Goal: Information Seeking & Learning: Learn about a topic

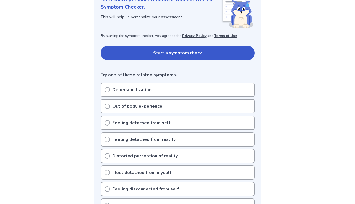
scroll to position [111, 0]
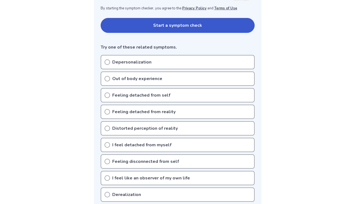
click at [167, 64] on div "Depersonalization" at bounding box center [178, 62] width 154 height 14
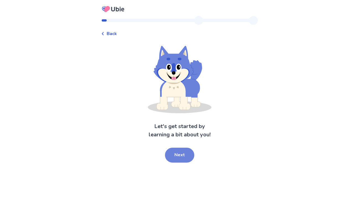
click at [180, 156] on button "Next" at bounding box center [179, 155] width 29 height 15
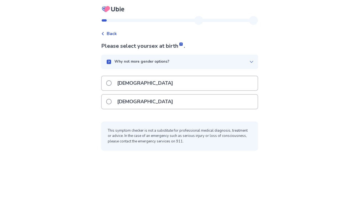
click at [172, 101] on div "[DEMOGRAPHIC_DATA]" at bounding box center [180, 102] width 156 height 14
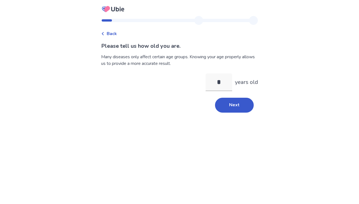
type input "**"
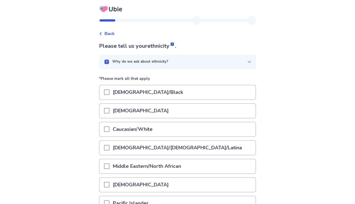
click at [247, 61] on icon at bounding box center [249, 62] width 4 height 4
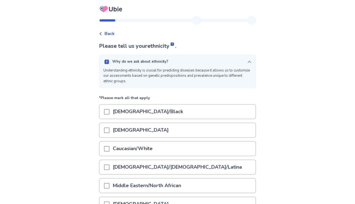
click at [247, 61] on icon at bounding box center [249, 62] width 4 height 4
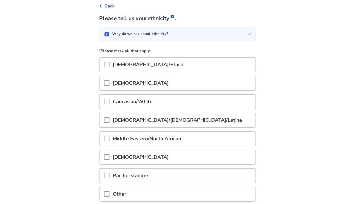
scroll to position [55, 0]
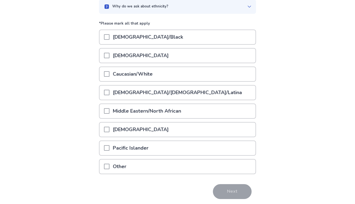
click at [125, 150] on p "Pacific Islander" at bounding box center [130, 148] width 42 height 14
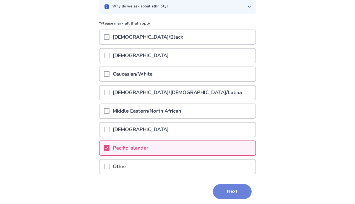
click at [227, 188] on button "Next" at bounding box center [232, 191] width 39 height 15
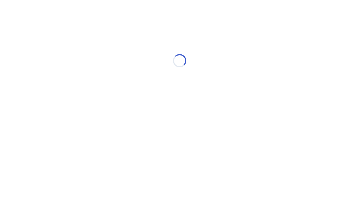
scroll to position [0, 0]
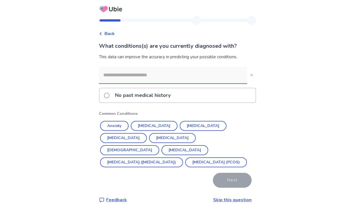
click at [161, 72] on input at bounding box center [173, 75] width 148 height 17
click at [313, 105] on div "Back What conditions(s) are you currently diagnosed with? This data can improve…" at bounding box center [177, 106] width 355 height 212
click at [210, 97] on div "No past medical history" at bounding box center [177, 95] width 156 height 14
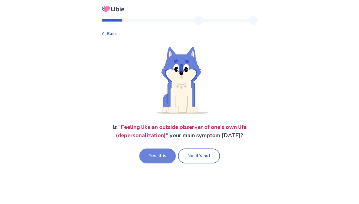
click at [165, 161] on button "Yes, it is" at bounding box center [157, 156] width 36 height 15
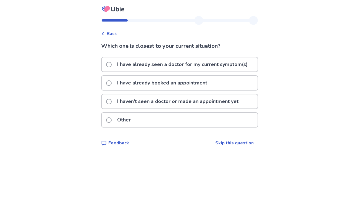
click at [171, 99] on p "I haven't seen a doctor or made an appointment yet" at bounding box center [178, 102] width 128 height 14
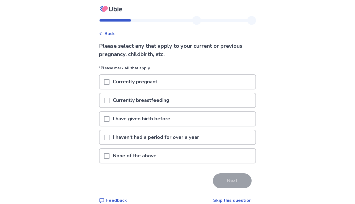
click at [138, 157] on p "None of the above" at bounding box center [134, 156] width 50 height 14
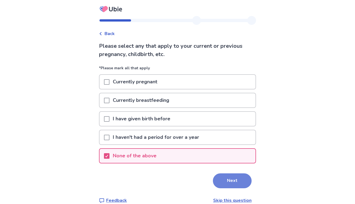
click at [229, 185] on button "Next" at bounding box center [232, 181] width 39 height 15
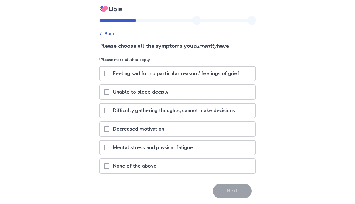
drag, startPoint x: 171, startPoint y: 51, endPoint x: 207, endPoint y: 53, distance: 35.9
click at [207, 53] on div "Please choose all the symptoms you currently have *Please mark all that apply F…" at bounding box center [177, 128] width 157 height 172
drag, startPoint x: 185, startPoint y: 48, endPoint x: 208, endPoint y: 48, distance: 23.8
click at [208, 48] on p "Please choose all the symptoms you currently have" at bounding box center [177, 46] width 157 height 8
click at [209, 47] on icon "currently" at bounding box center [204, 45] width 23 height 7
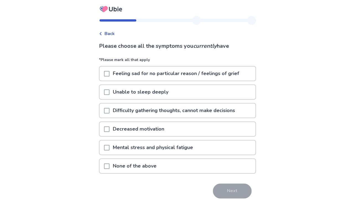
click at [194, 74] on p "Feeling sad for no particular reason / feelings of grief" at bounding box center [175, 74] width 133 height 14
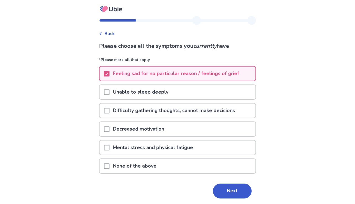
click at [155, 93] on p "Unable to sleep deeply" at bounding box center [140, 92] width 62 height 14
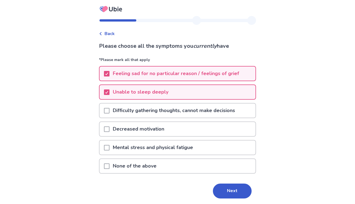
click at [155, 108] on p "Difficulty gathering thoughts, cannot make decisions" at bounding box center [173, 111] width 129 height 14
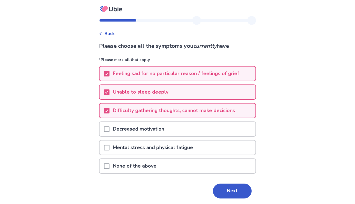
click at [150, 129] on p "Decreased motivation" at bounding box center [138, 129] width 58 height 14
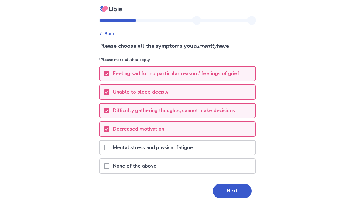
click at [161, 89] on p "Unable to sleep deeply" at bounding box center [140, 92] width 62 height 14
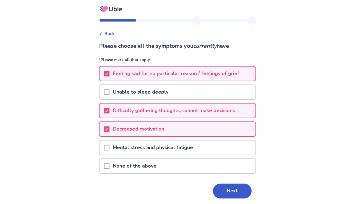
click at [159, 149] on p "Mental stress and physical fatigue" at bounding box center [152, 148] width 87 height 14
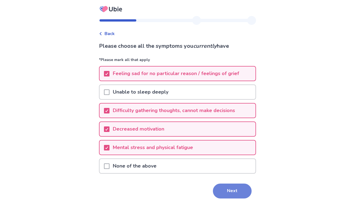
click at [238, 196] on button "Next" at bounding box center [232, 191] width 39 height 15
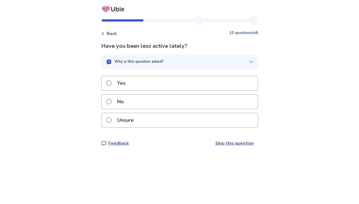
click at [147, 86] on div "Yes" at bounding box center [180, 83] width 156 height 14
click at [162, 84] on div "Yes" at bounding box center [180, 83] width 156 height 14
click at [145, 124] on div "Unsure" at bounding box center [180, 120] width 156 height 14
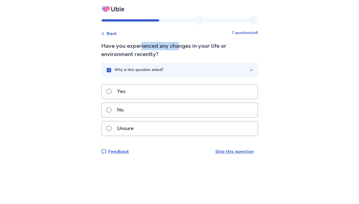
drag, startPoint x: 145, startPoint y: 43, endPoint x: 183, endPoint y: 45, distance: 38.4
click at [183, 45] on p "Have you experienced any changes in your life or environment recently?" at bounding box center [179, 50] width 157 height 17
click at [183, 46] on p "Have you experienced any changes in your life or environment recently?" at bounding box center [179, 50] width 157 height 17
click at [155, 85] on div "Yes" at bounding box center [180, 92] width 156 height 14
drag, startPoint x: 147, startPoint y: 46, endPoint x: 227, endPoint y: 48, distance: 80.4
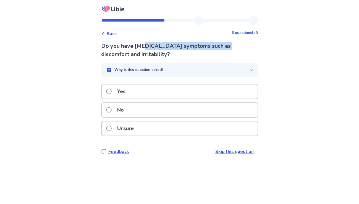
click at [227, 48] on p "Do you have [MEDICAL_DATA] symptoms such as discomfort and irritability?" at bounding box center [179, 50] width 157 height 17
click at [163, 127] on div "Unsure" at bounding box center [180, 129] width 156 height 14
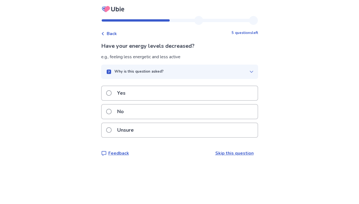
click at [153, 96] on div "Yes" at bounding box center [180, 93] width 156 height 14
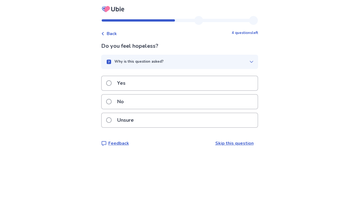
click at [153, 84] on div "Yes" at bounding box center [180, 83] width 156 height 14
click at [140, 84] on div "Yes" at bounding box center [180, 83] width 156 height 14
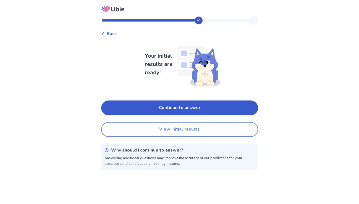
click at [192, 126] on button "View initial results" at bounding box center [179, 129] width 157 height 15
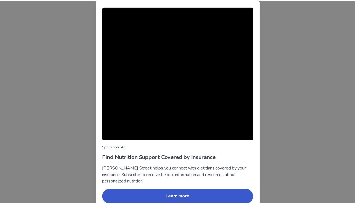
scroll to position [26, 0]
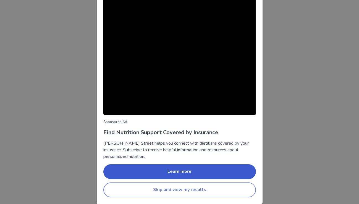
click at [238, 189] on button "Skip and view my results" at bounding box center [179, 190] width 153 height 15
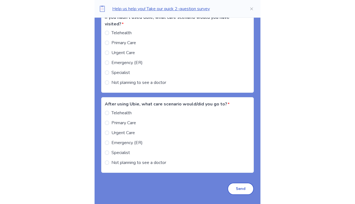
scroll to position [497, 0]
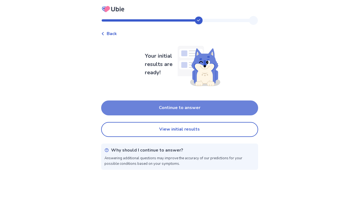
click at [185, 111] on button "Continue to answer" at bounding box center [179, 108] width 157 height 15
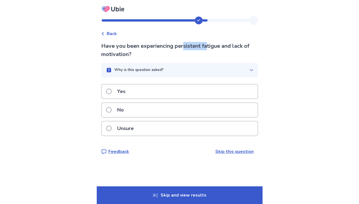
drag, startPoint x: 187, startPoint y: 46, endPoint x: 211, endPoint y: 49, distance: 23.7
click at [211, 49] on p "Have you been experiencing persistent fatigue and lack of motivation?" at bounding box center [179, 50] width 157 height 17
click at [147, 90] on div "Yes" at bounding box center [180, 92] width 156 height 14
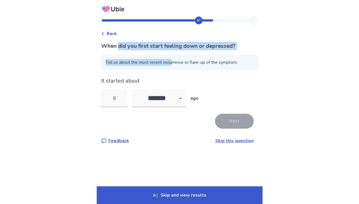
drag, startPoint x: 161, startPoint y: 51, endPoint x: 177, endPoint y: 51, distance: 15.5
click at [177, 51] on div "When did you first start feeling down or depressed? Tell us about the most rece…" at bounding box center [179, 93] width 157 height 102
click at [180, 43] on p "When did you first start feeling down or depressed?" at bounding box center [179, 46] width 157 height 8
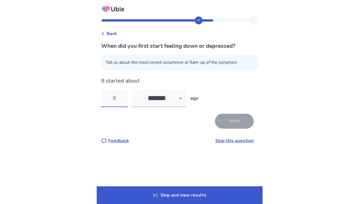
click at [119, 102] on input "tel" at bounding box center [114, 99] width 27 height 18
click at [181, 98] on select "******* ****** ******* ******** *******" at bounding box center [159, 99] width 54 height 18
select select "*"
click at [135, 90] on select "******* ****** ******* ******** *******" at bounding box center [159, 99] width 54 height 18
click at [126, 103] on input "tel" at bounding box center [114, 99] width 27 height 18
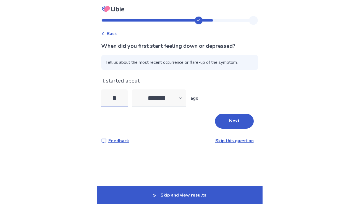
type input "*"
click at [168, 99] on select "******* ****** ******* ******** *******" at bounding box center [159, 99] width 54 height 18
select select "*"
click at [135, 90] on select "******* ****** ******* ******** *******" at bounding box center [159, 99] width 54 height 18
drag, startPoint x: 121, startPoint y: 95, endPoint x: 114, endPoint y: 95, distance: 6.7
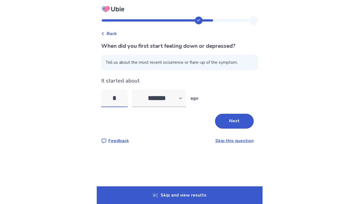
click at [114, 95] on input "*" at bounding box center [114, 99] width 27 height 18
click at [190, 130] on div "When did you first start feeling down or depressed? Tell us about the most rece…" at bounding box center [179, 93] width 157 height 102
drag, startPoint x: 117, startPoint y: 98, endPoint x: 114, endPoint y: 98, distance: 3.3
click at [114, 98] on input "*" at bounding box center [114, 99] width 27 height 18
type input "*"
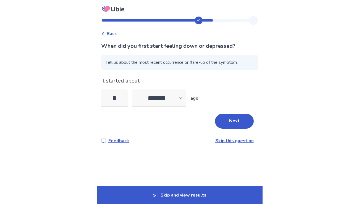
click at [173, 114] on div "Next" at bounding box center [179, 121] width 157 height 15
drag, startPoint x: 124, startPoint y: 98, endPoint x: 117, endPoint y: 96, distance: 7.3
click at [117, 96] on input "*" at bounding box center [114, 99] width 27 height 18
type input "*"
click at [225, 119] on button "Next" at bounding box center [234, 121] width 39 height 15
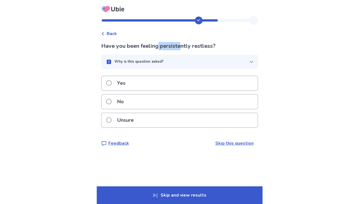
drag, startPoint x: 162, startPoint y: 46, endPoint x: 184, endPoint y: 47, distance: 21.8
click at [184, 47] on p "Have you been feeling persistently restless?" at bounding box center [179, 46] width 157 height 8
click at [130, 103] on div "No" at bounding box center [180, 102] width 156 height 14
drag, startPoint x: 155, startPoint y: 45, endPoint x: 196, endPoint y: 47, distance: 40.4
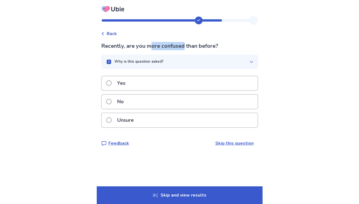
click at [193, 47] on p "Recently, are you more confused than before?" at bounding box center [179, 46] width 157 height 8
click at [195, 47] on p "Recently, are you more confused than before?" at bounding box center [179, 46] width 157 height 8
click at [249, 61] on icon "button" at bounding box center [251, 62] width 4 height 4
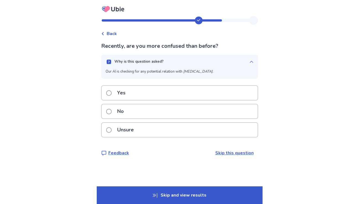
click at [244, 60] on div "Why is this question asked?" at bounding box center [178, 62] width 144 height 6
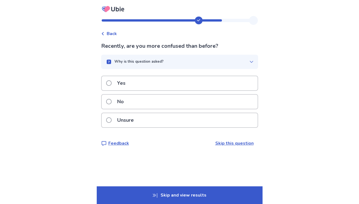
click at [189, 123] on div "Unsure" at bounding box center [180, 120] width 156 height 14
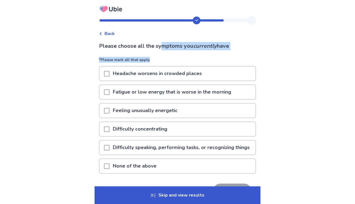
drag, startPoint x: 229, startPoint y: 58, endPoint x: 255, endPoint y: 61, distance: 25.9
click at [255, 61] on div "Back Please choose all the symptoms you currently have *Please mark all that ap…" at bounding box center [178, 119] width 166 height 207
click at [247, 49] on p "Please choose all the symptoms you currently have" at bounding box center [177, 46] width 157 height 8
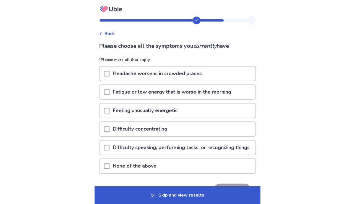
click at [186, 77] on p "Headache worsens in crowded places" at bounding box center [157, 74] width 96 height 14
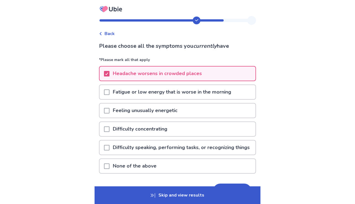
click at [189, 91] on p "Fatigue or low energy that is worse in the morning" at bounding box center [171, 92] width 125 height 14
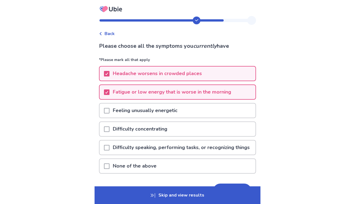
click at [179, 113] on p "Feeling unusually energetic" at bounding box center [144, 111] width 71 height 14
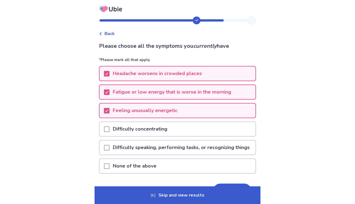
click at [177, 130] on div "Difficulty concentrating" at bounding box center [177, 129] width 156 height 14
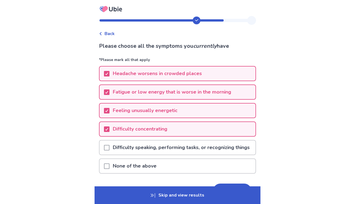
click at [176, 150] on p "Difficulty speaking, performing tasks, or recognizing things" at bounding box center [180, 148] width 143 height 14
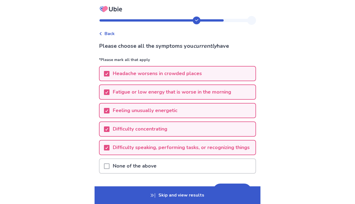
scroll to position [44, 0]
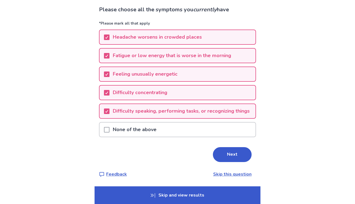
drag, startPoint x: 230, startPoint y: 155, endPoint x: 230, endPoint y: 158, distance: 3.1
click at [230, 155] on button "Next" at bounding box center [232, 154] width 39 height 15
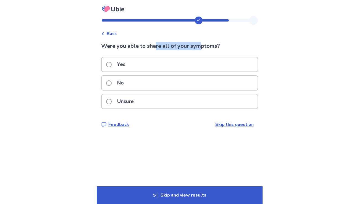
drag, startPoint x: 159, startPoint y: 45, endPoint x: 205, endPoint y: 48, distance: 46.3
click at [205, 48] on p "Were you able to share all of your symptoms?" at bounding box center [179, 46] width 157 height 8
click at [205, 49] on p "Were you able to share all of your symptoms?" at bounding box center [179, 46] width 157 height 8
click at [149, 108] on div "Unsure" at bounding box center [180, 102] width 156 height 14
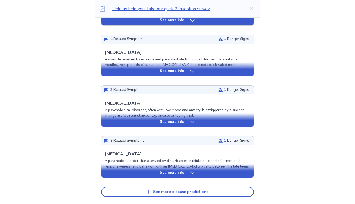
scroll to position [304, 0]
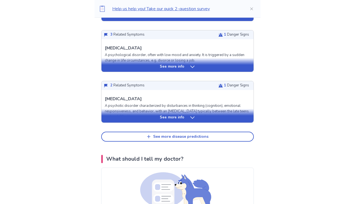
click at [204, 115] on div "See more info" at bounding box center [177, 118] width 152 height 6
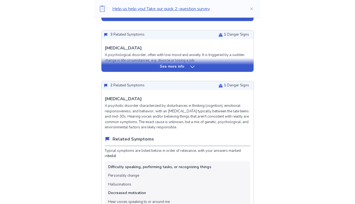
scroll to position [359, 0]
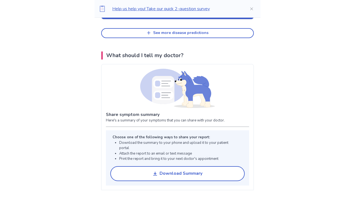
drag, startPoint x: 284, startPoint y: 148, endPoint x: 280, endPoint y: 187, distance: 40.0
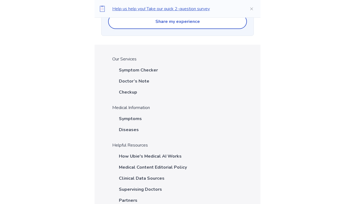
scroll to position [1834, 0]
